Goal: Find specific page/section: Find specific page/section

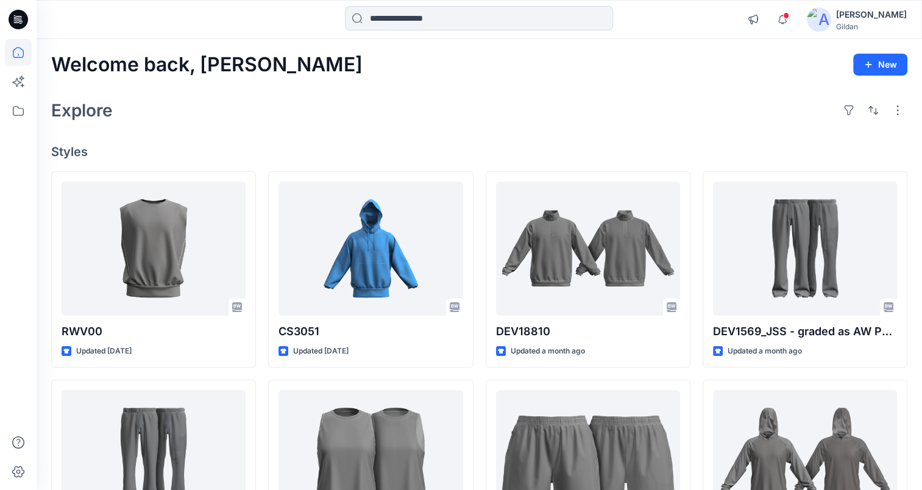
drag, startPoint x: 734, startPoint y: 126, endPoint x: 639, endPoint y: 85, distance: 103.7
click at [639, 85] on div "Welcome back, [PERSON_NAME] New Explore Styles RWV00 Updated [DATE] DEV1569_JSS…" at bounding box center [479, 441] width 885 height 804
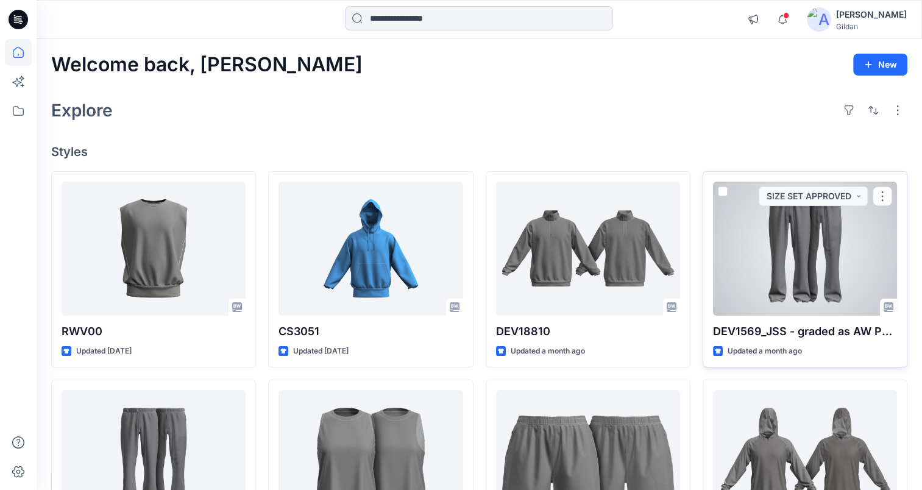
click at [794, 258] on div at bounding box center [805, 249] width 184 height 134
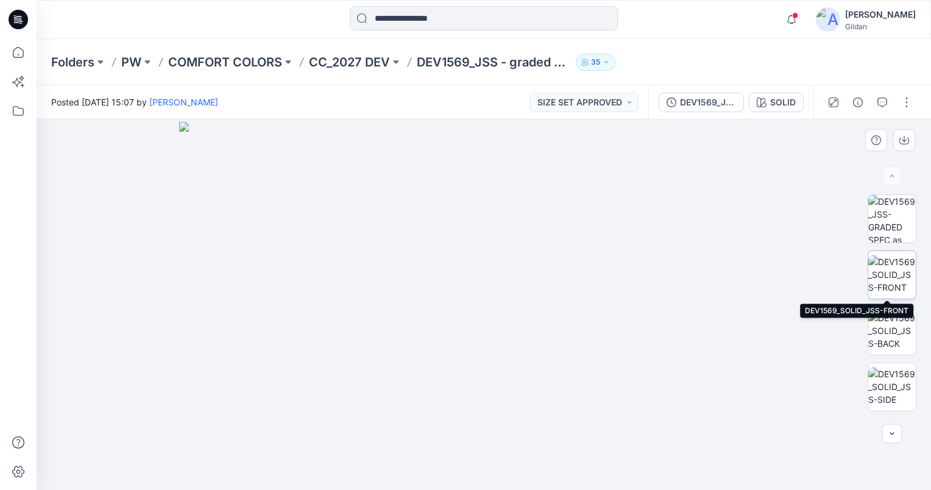
click at [895, 268] on img at bounding box center [892, 274] width 48 height 38
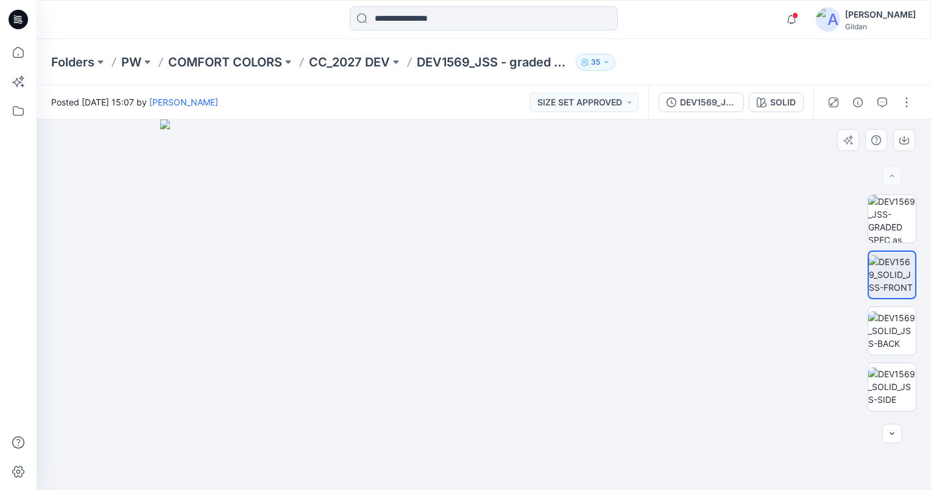
click at [188, 297] on img at bounding box center [484, 304] width 648 height 370
click at [899, 212] on img at bounding box center [892, 219] width 48 height 48
click at [467, 306] on img at bounding box center [483, 301] width 1013 height 378
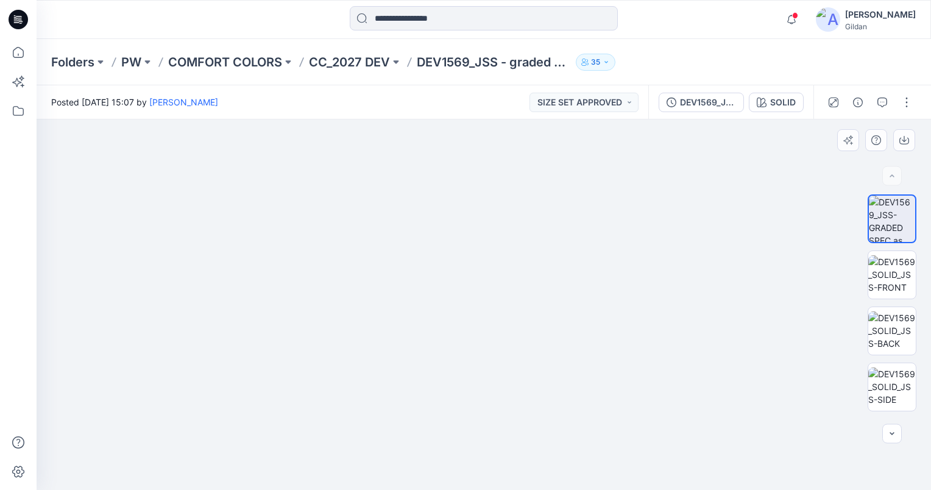
click at [467, 306] on img at bounding box center [483, 301] width 1013 height 378
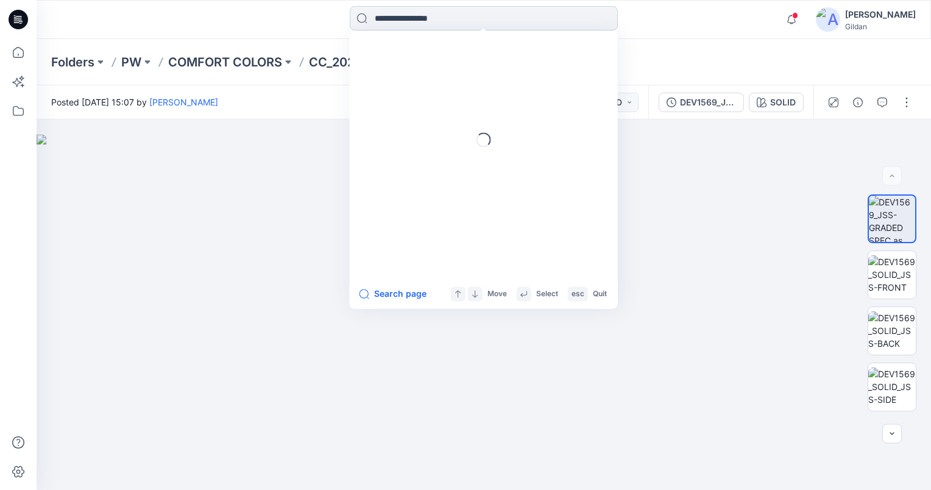
click at [397, 19] on input at bounding box center [484, 18] width 268 height 24
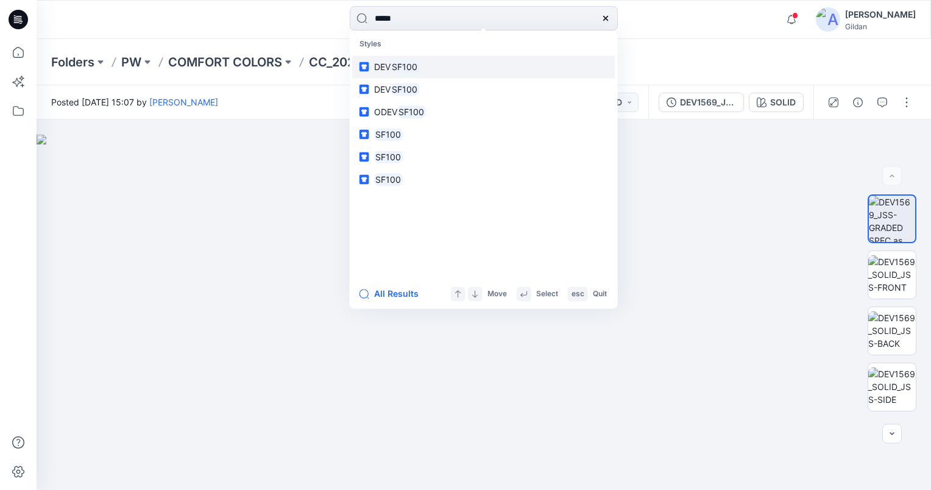
type input "*****"
click at [402, 71] on mark "SF100" at bounding box center [405, 67] width 29 height 14
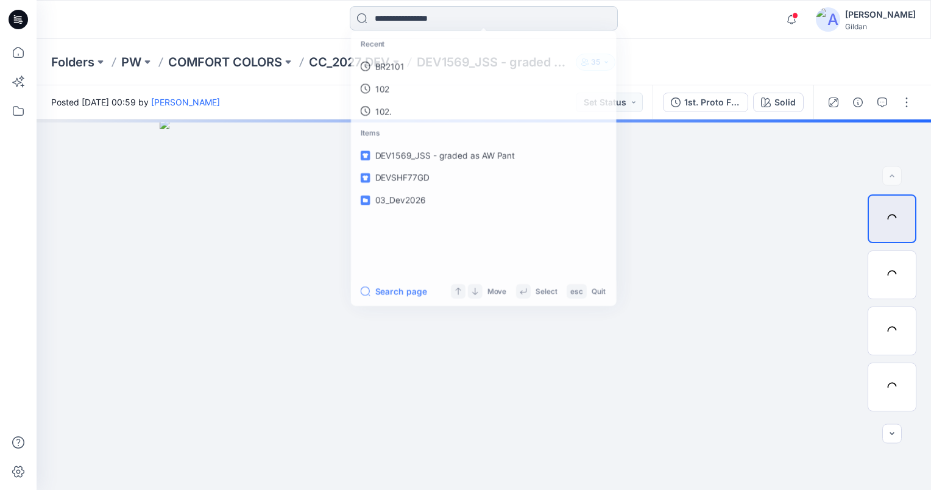
click at [399, 12] on input at bounding box center [484, 18] width 268 height 24
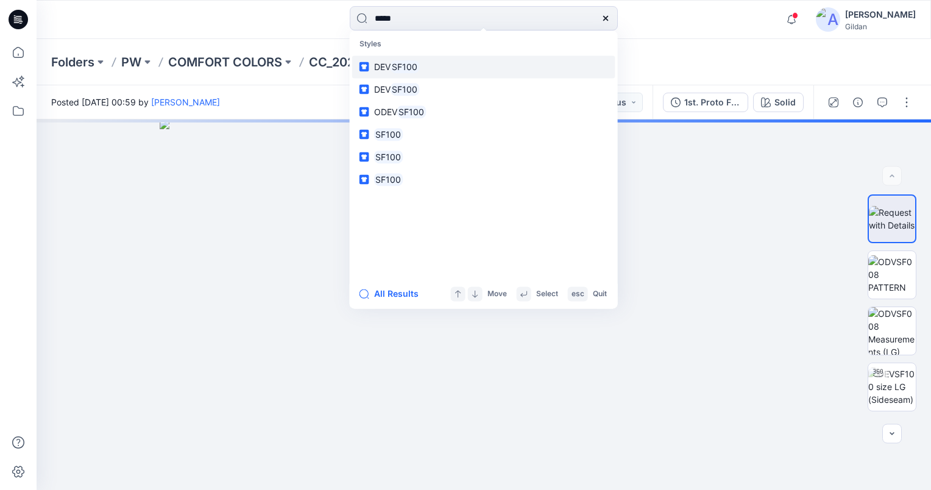
type input "*****"
click at [384, 68] on span "DEV" at bounding box center [382, 67] width 16 height 10
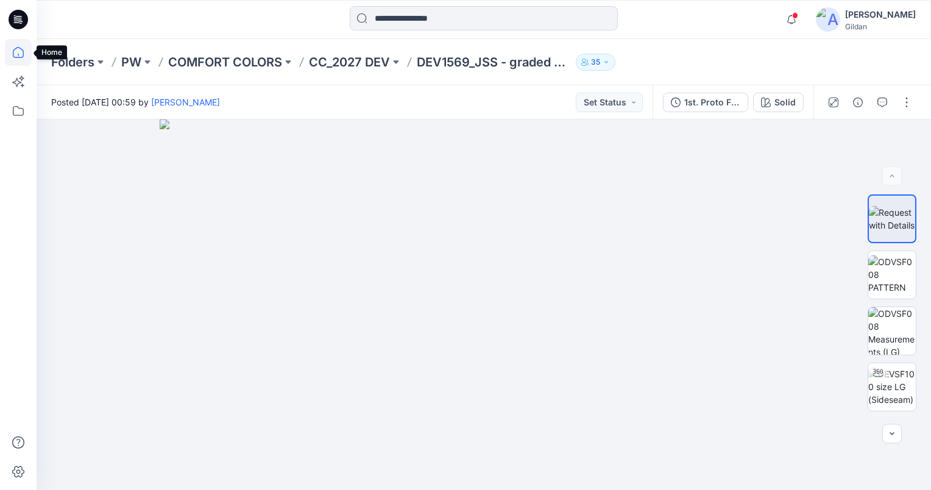
click at [20, 52] on icon at bounding box center [18, 52] width 27 height 27
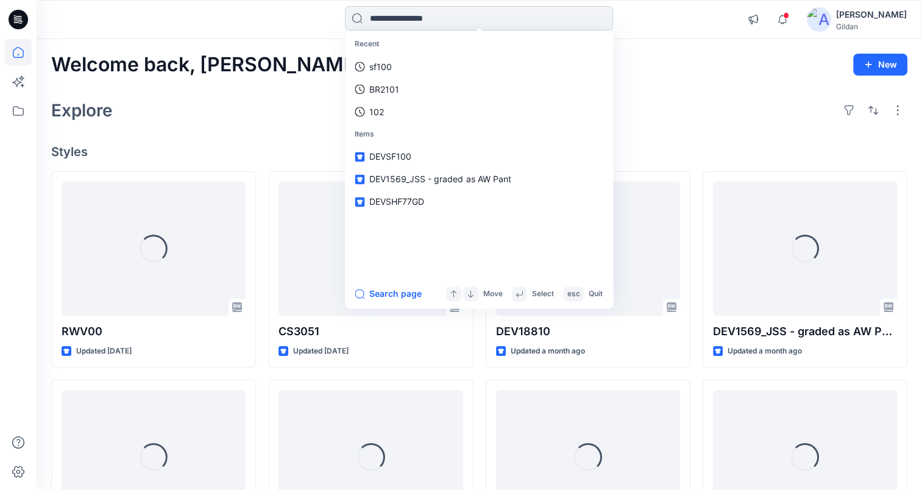
click at [407, 18] on input at bounding box center [479, 18] width 268 height 24
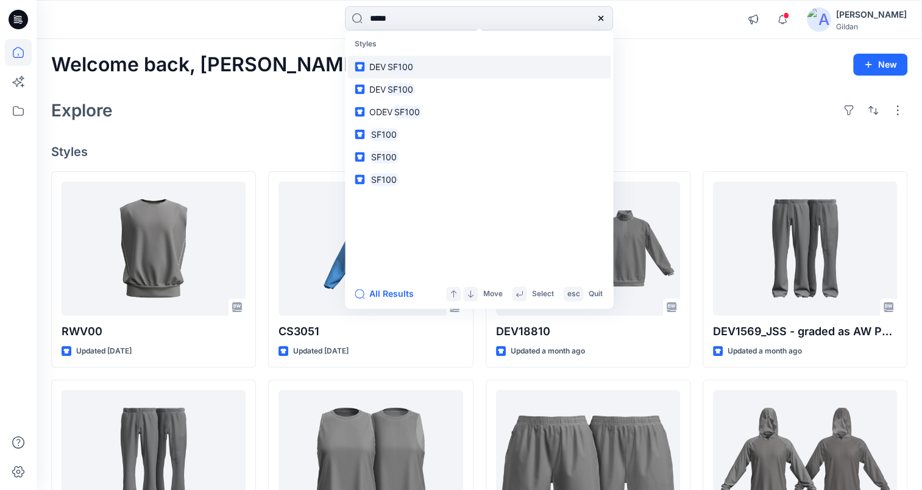
type input "*****"
click at [403, 66] on mark "SF100" at bounding box center [400, 67] width 29 height 14
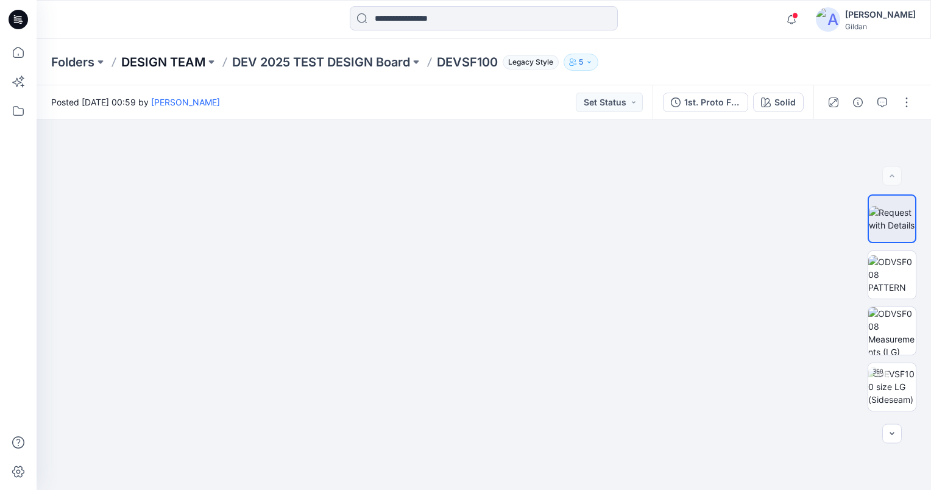
click at [152, 58] on p "DESIGN TEAM" at bounding box center [163, 62] width 84 height 17
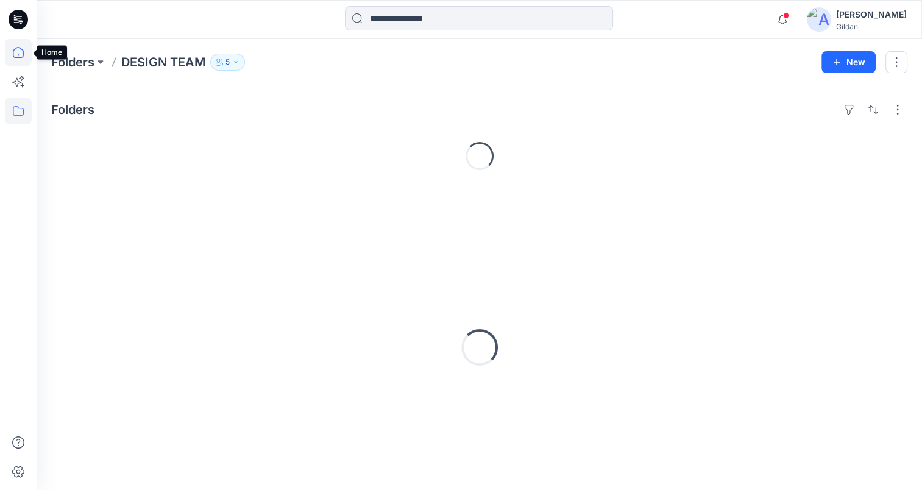
click at [12, 51] on icon at bounding box center [18, 52] width 27 height 27
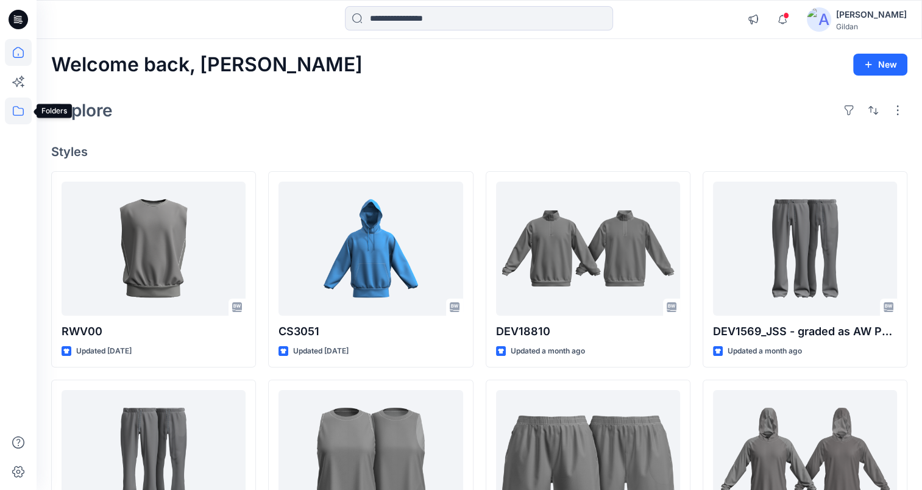
click at [18, 119] on icon at bounding box center [18, 110] width 27 height 27
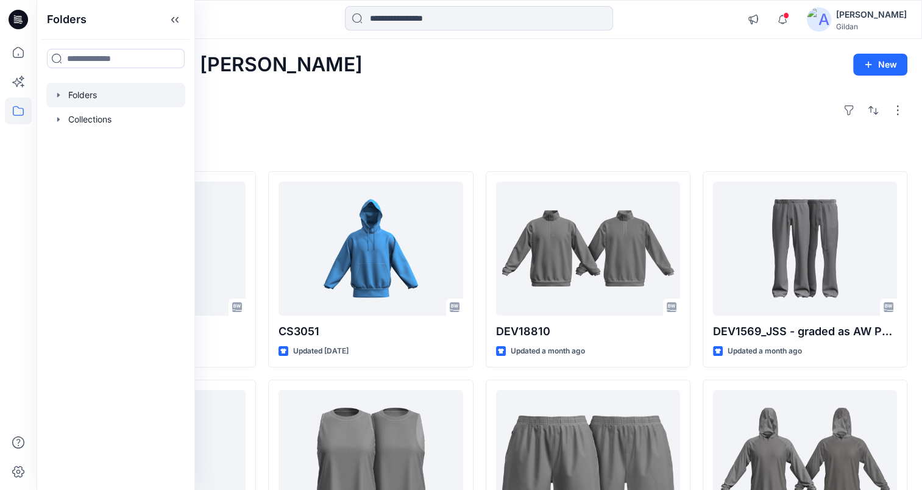
click at [86, 97] on div at bounding box center [115, 95] width 139 height 24
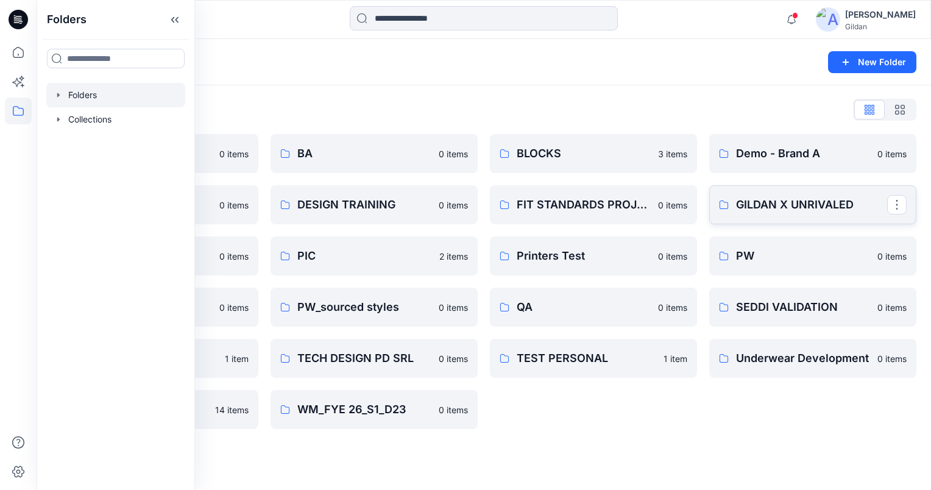
click at [771, 199] on p "GILDAN X UNRIVALED" at bounding box center [811, 204] width 151 height 17
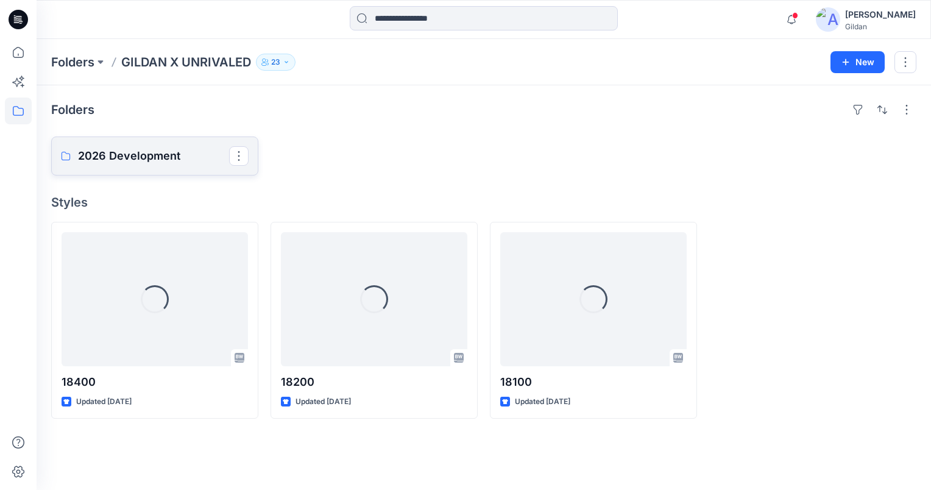
click at [109, 157] on p "2026 Development" at bounding box center [153, 155] width 151 height 17
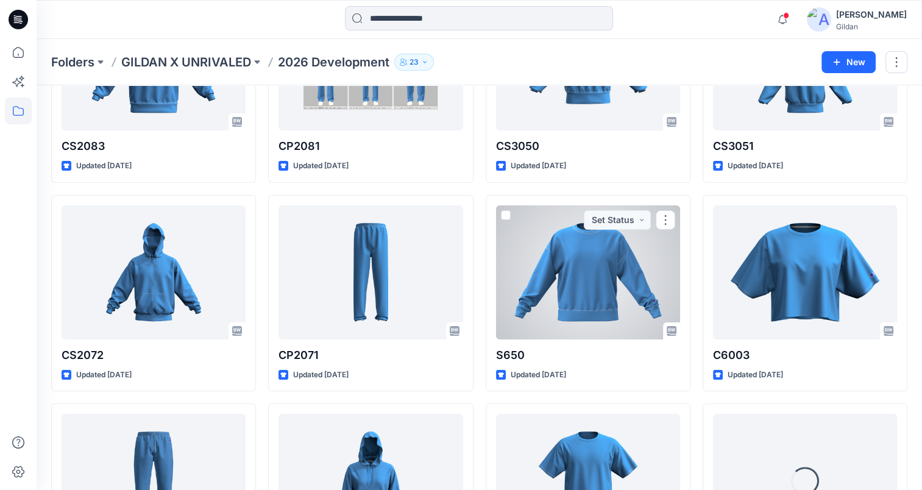
scroll to position [150, 0]
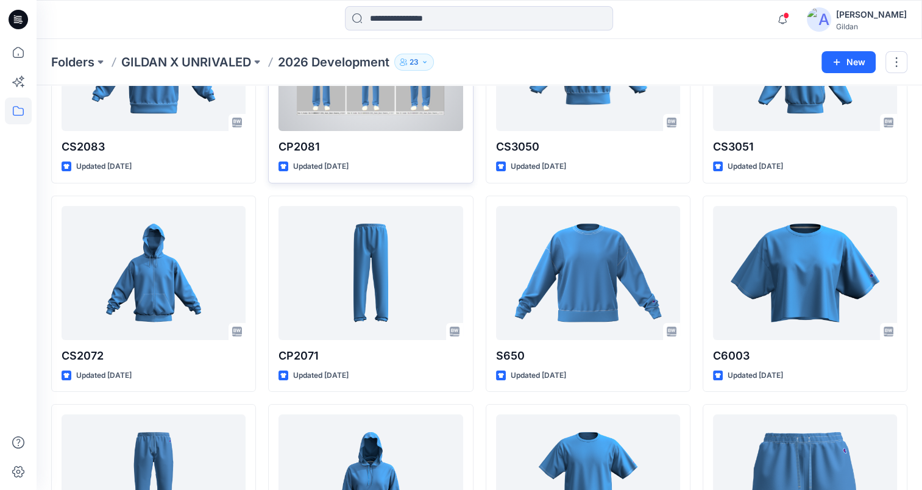
click at [367, 99] on div at bounding box center [370, 64] width 184 height 134
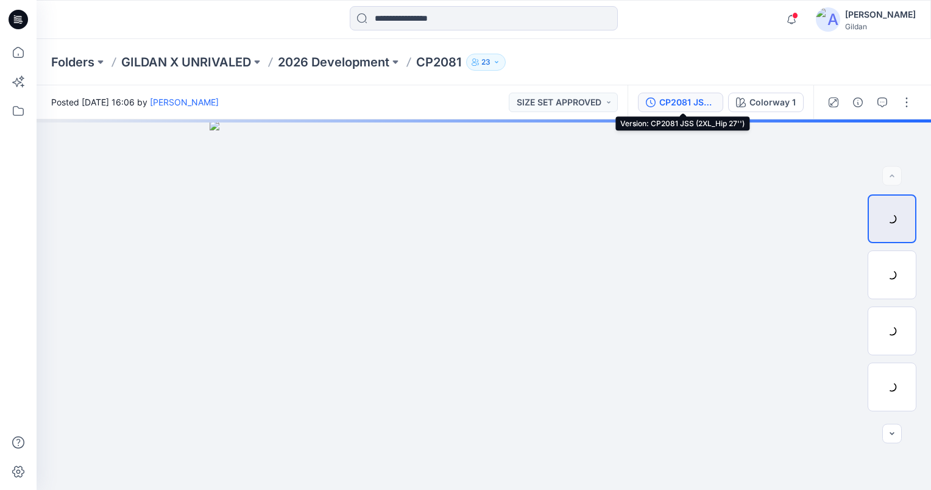
click at [684, 105] on div "CP2081 JSS (2XL_Hip 27'')" at bounding box center [687, 102] width 56 height 13
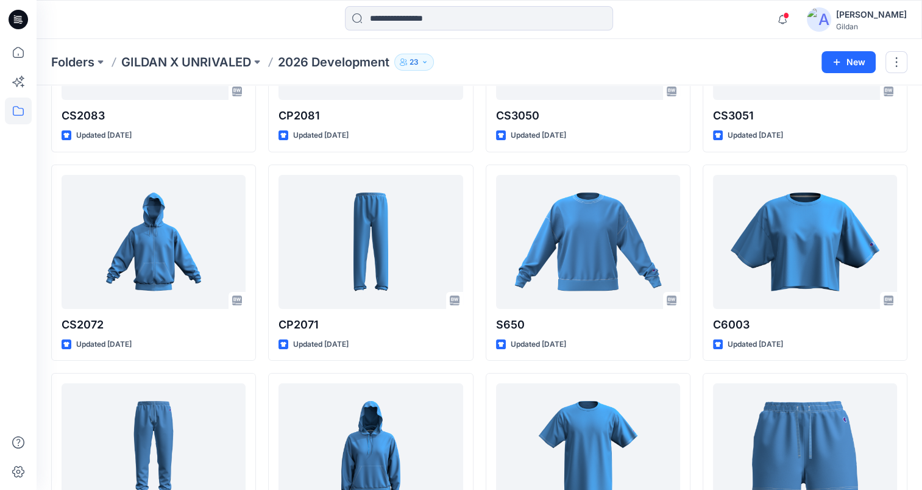
scroll to position [182, 0]
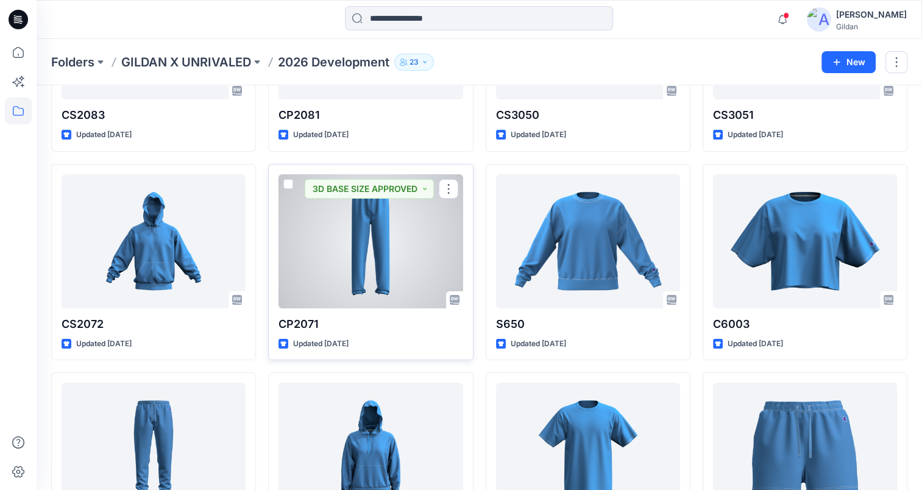
click at [345, 246] on div at bounding box center [370, 241] width 184 height 134
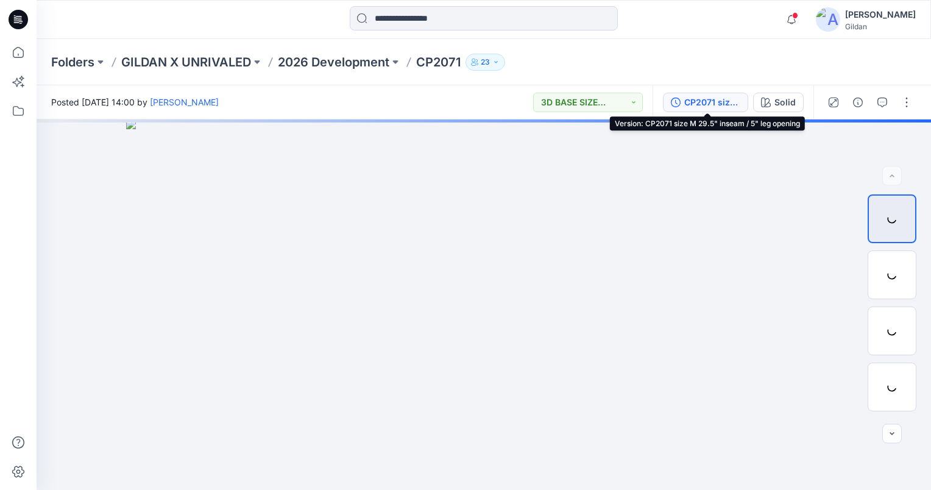
click at [712, 104] on div "CP2071 size M 29.5" inseam / 5" leg opening" at bounding box center [712, 102] width 56 height 13
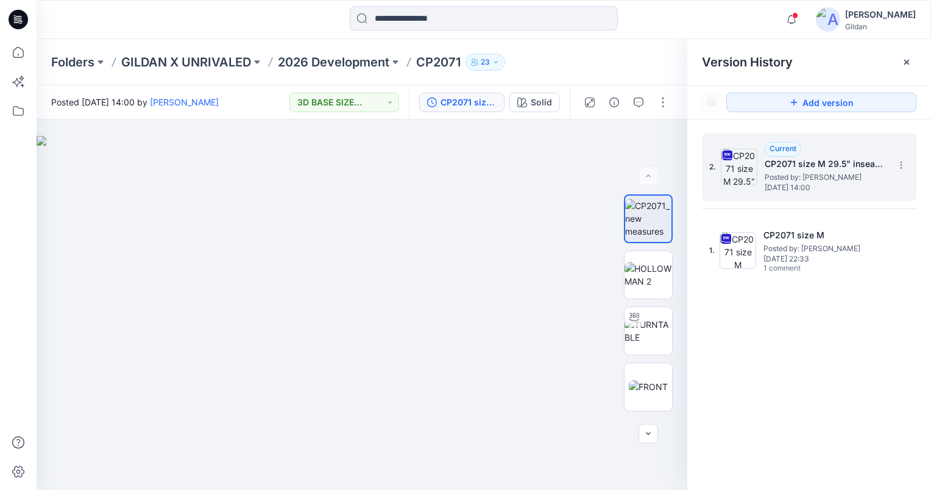
click at [802, 175] on span "Posted by: [PERSON_NAME]" at bounding box center [826, 177] width 122 height 12
